Goal: Find specific page/section: Find specific page/section

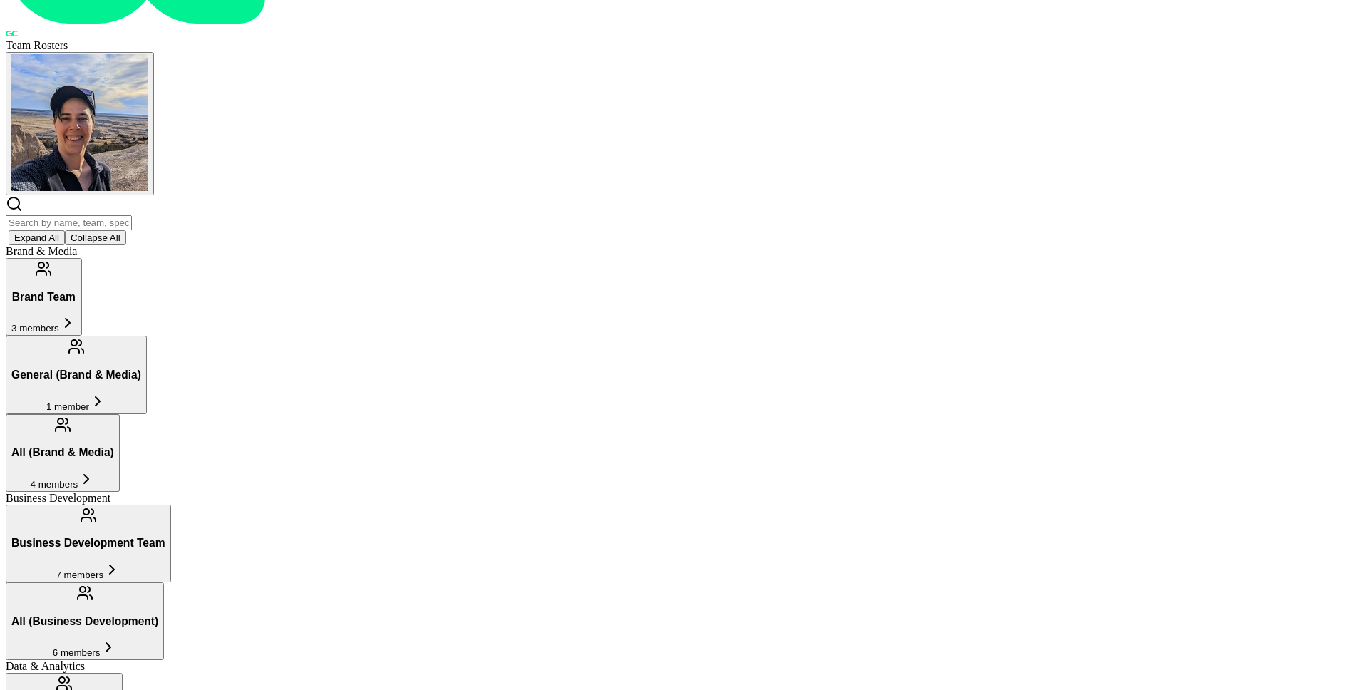
scroll to position [110, 0]
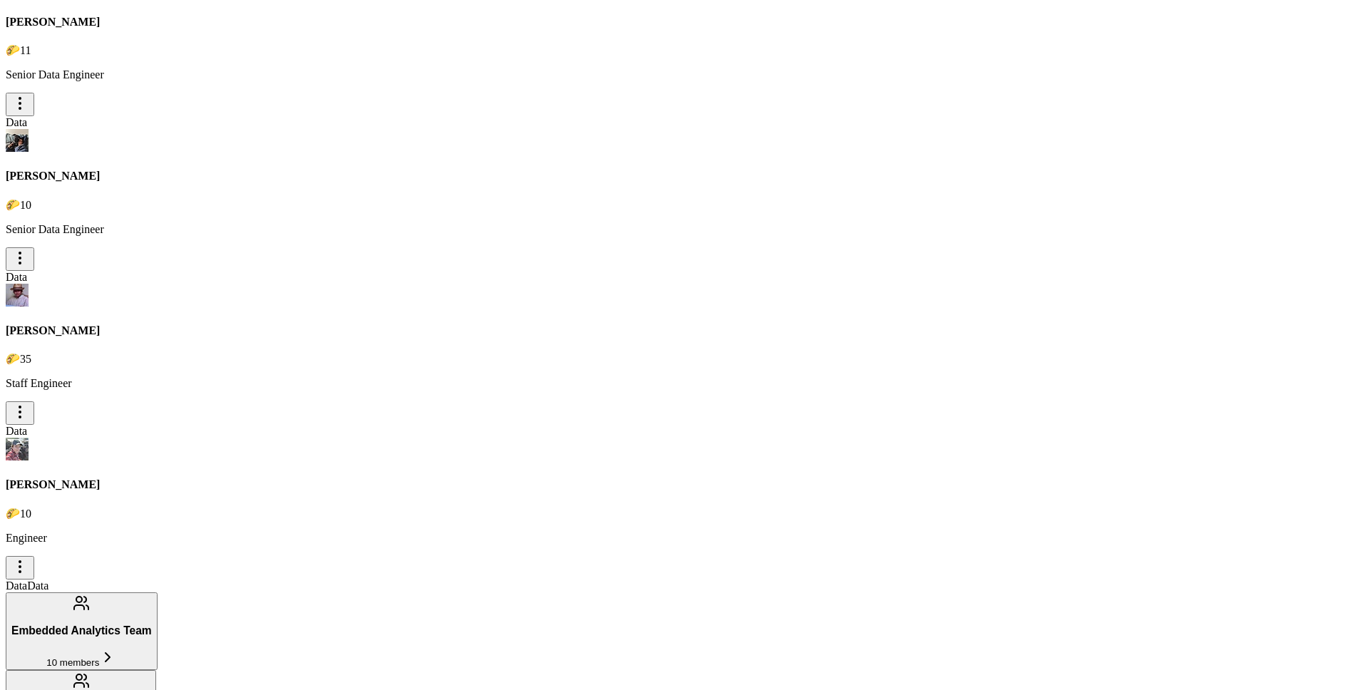
scroll to position [1368, 0]
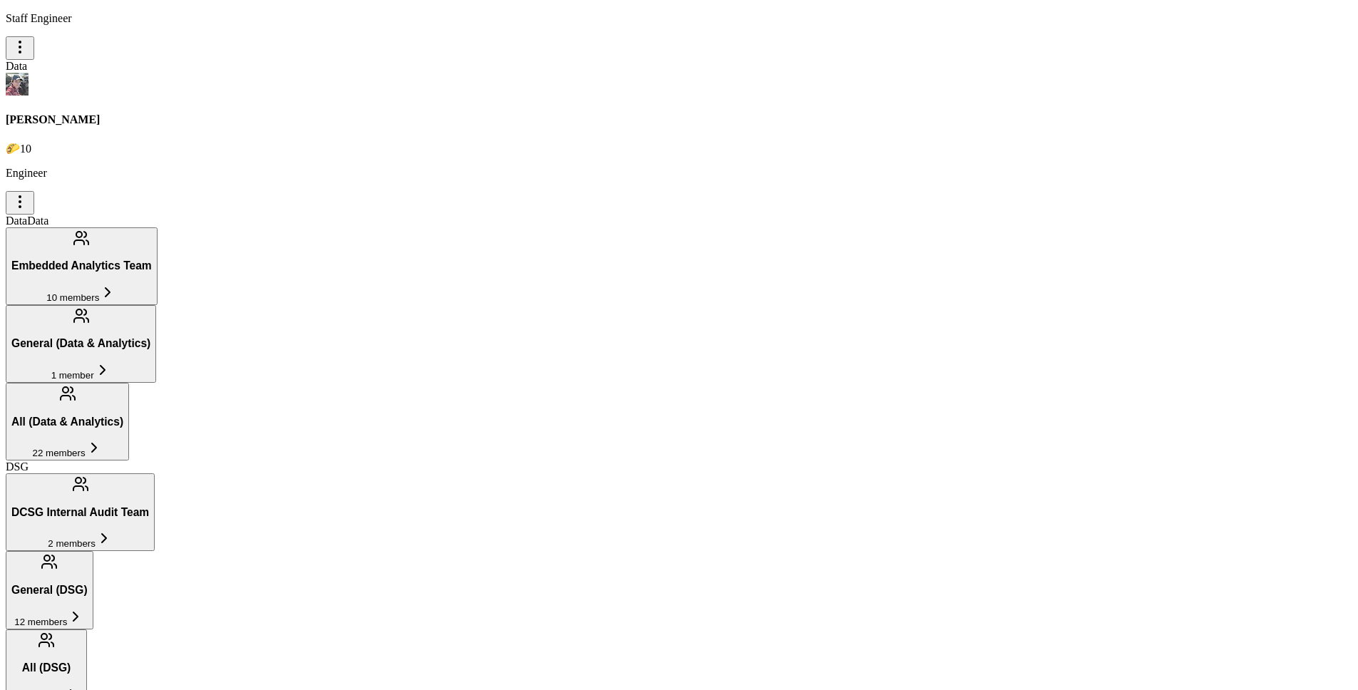
scroll to position [1673, 0]
